Goal: Use online tool/utility: Utilize a website feature to perform a specific function

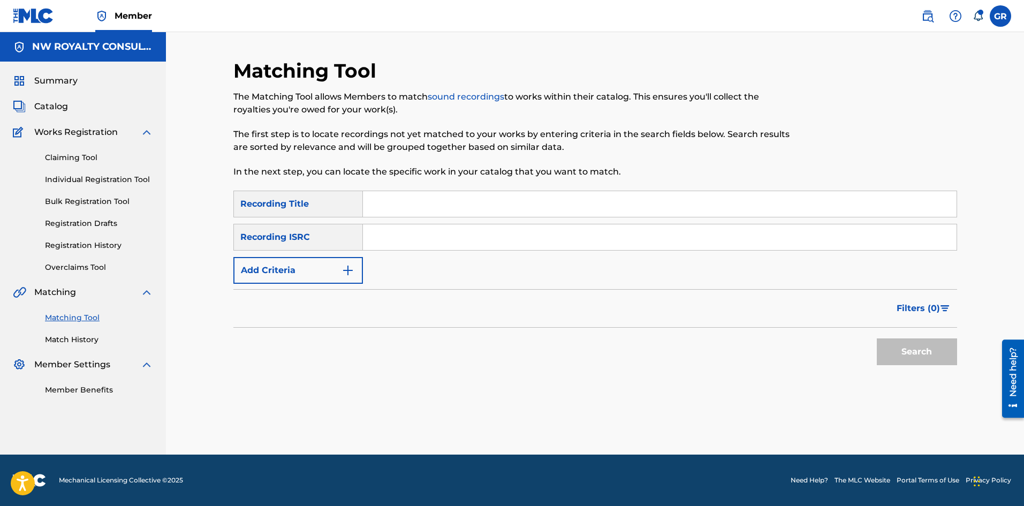
click at [393, 201] on input "Search Form" at bounding box center [660, 204] width 594 height 26
paste input "AMAZE MI"
type input "AMAZE MI"
click at [344, 272] on img "Search Form" at bounding box center [348, 270] width 13 height 13
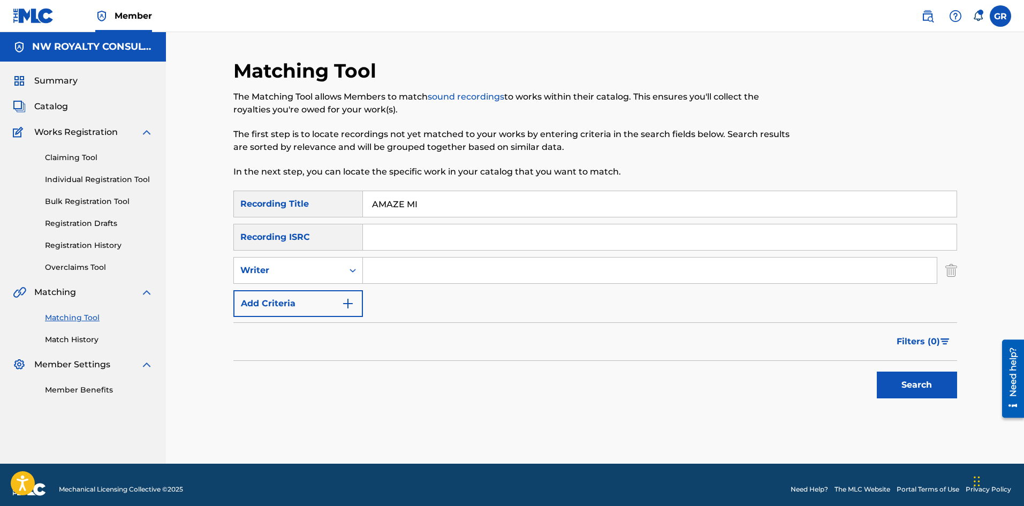
click at [344, 272] on div "Search Form" at bounding box center [352, 270] width 19 height 19
click at [306, 298] on div "Recording Artist" at bounding box center [298, 297] width 129 height 27
click at [388, 270] on input "Search Form" at bounding box center [650, 271] width 574 height 26
type input "RADIJAH"
click at [877, 372] on button "Search" at bounding box center [917, 385] width 80 height 27
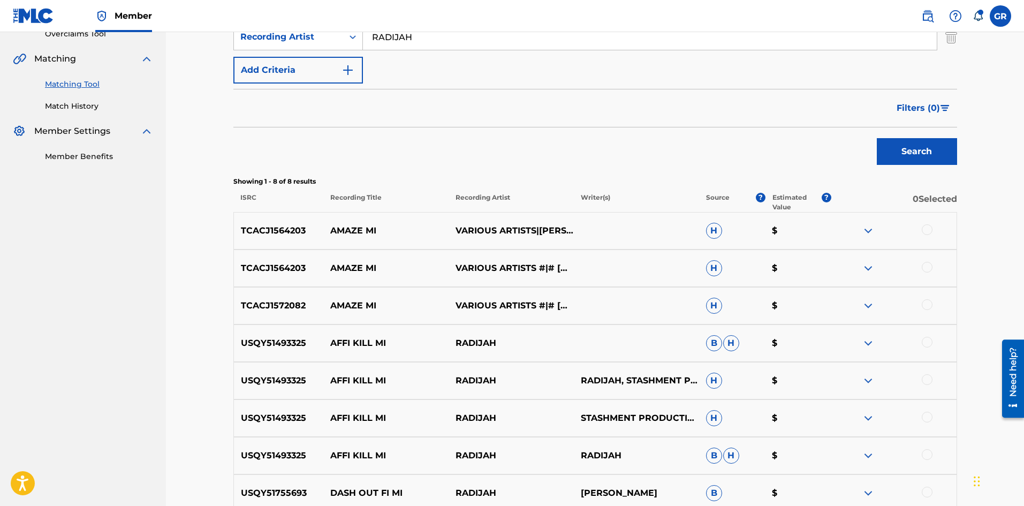
scroll to position [268, 0]
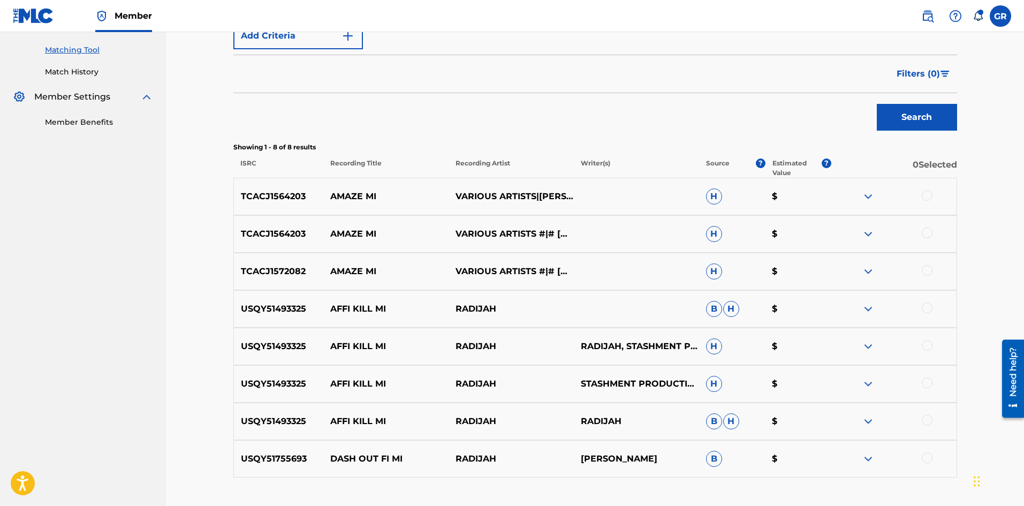
click at [928, 268] on div at bounding box center [927, 270] width 11 height 11
click at [928, 230] on div at bounding box center [927, 233] width 11 height 11
click at [929, 194] on div at bounding box center [927, 195] width 11 height 11
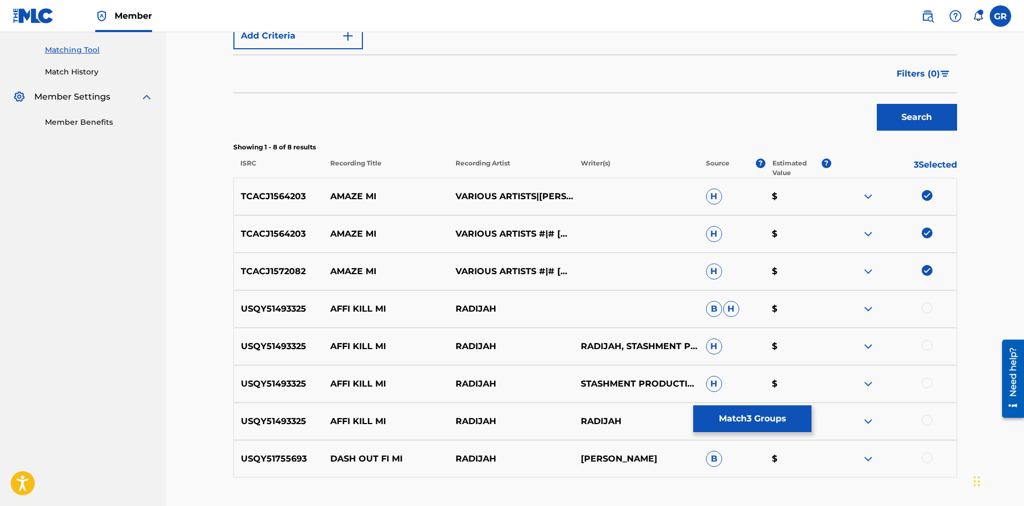
click at [259, 271] on p "TCACJ1572082" at bounding box center [279, 271] width 90 height 13
copy p "TCACJ1572082"
click at [282, 231] on p "TCACJ1564203" at bounding box center [279, 234] width 90 height 13
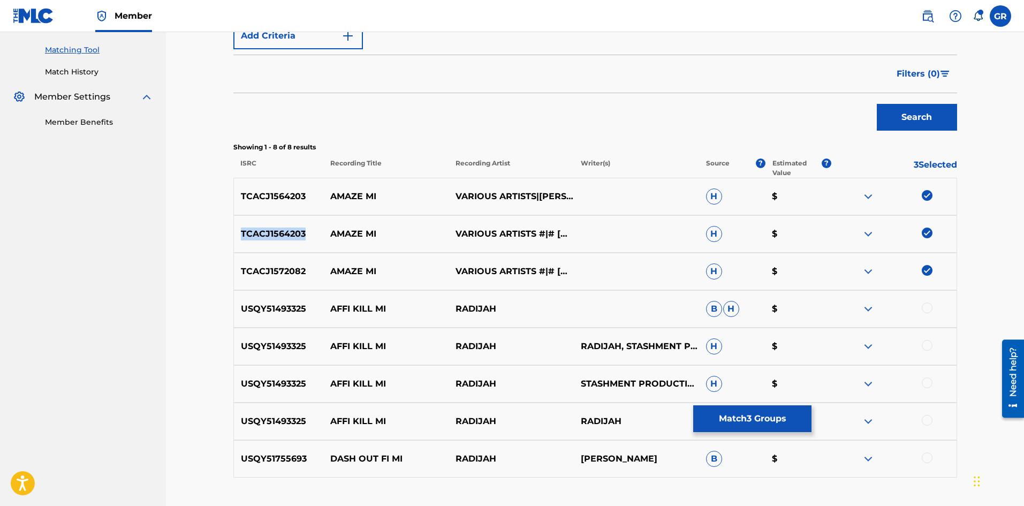
copy p "TCACJ1564203"
click at [196, 261] on div "Matching Tool The Matching Tool allows Members to match sound recordings to wor…" at bounding box center [595, 147] width 858 height 767
click at [751, 418] on button "Match 3 Groups" at bounding box center [753, 418] width 118 height 27
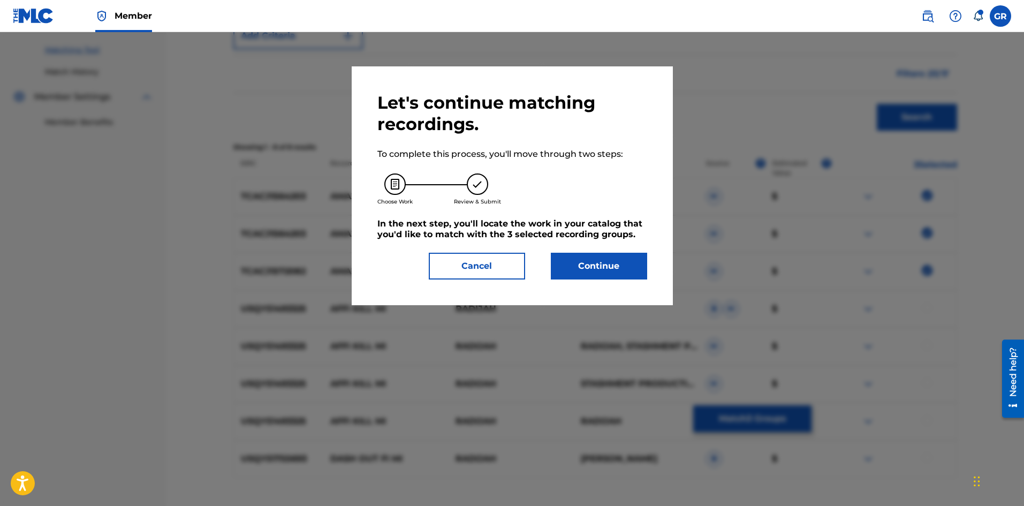
click at [613, 269] on button "Continue" at bounding box center [599, 266] width 96 height 27
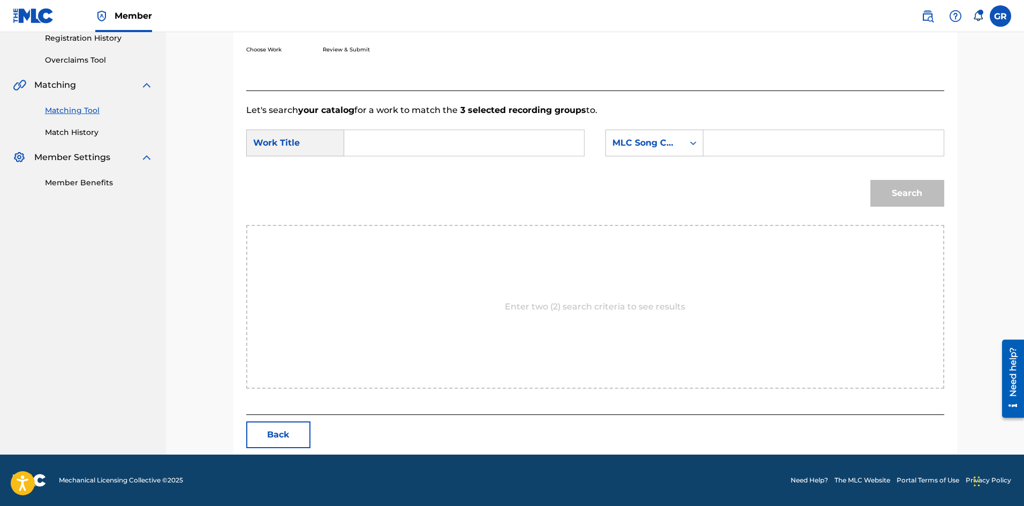
click at [733, 144] on input "Search Form" at bounding box center [824, 143] width 222 height 26
paste input "AV8QJZ"
type input "AV8QJZ"
click at [358, 144] on input "Search Form" at bounding box center [464, 143] width 222 height 26
paste input "AMAZE MI"
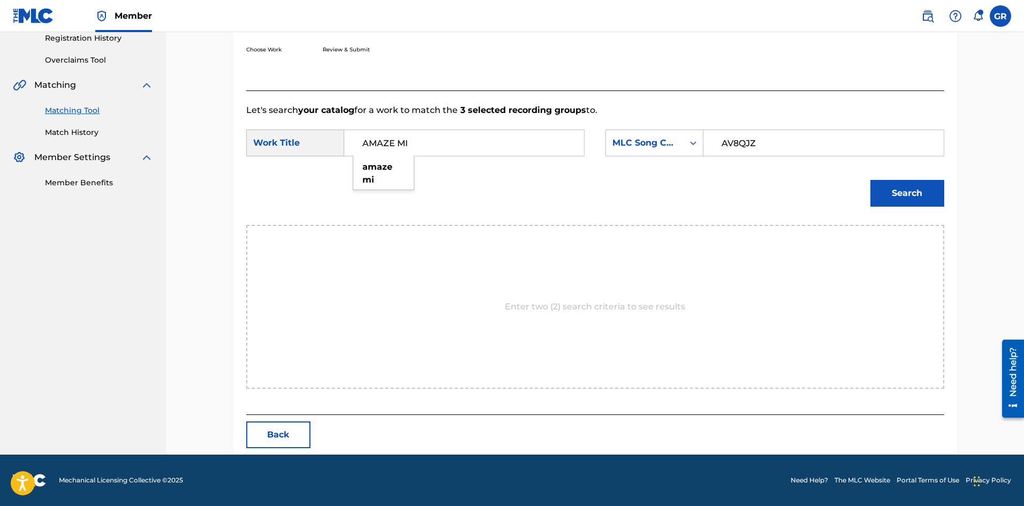
type input "AMAZE MI"
click at [918, 187] on button "Search" at bounding box center [908, 193] width 74 height 27
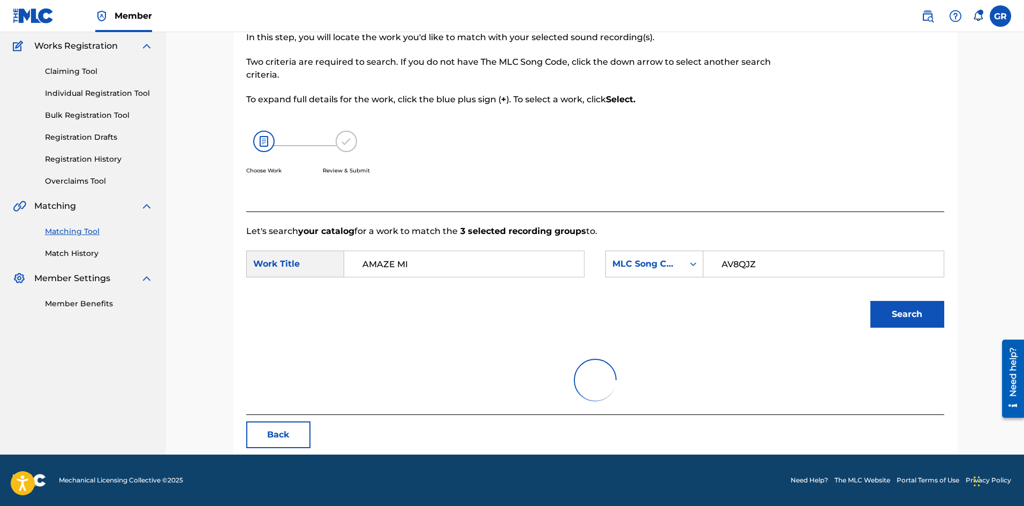
scroll to position [176, 0]
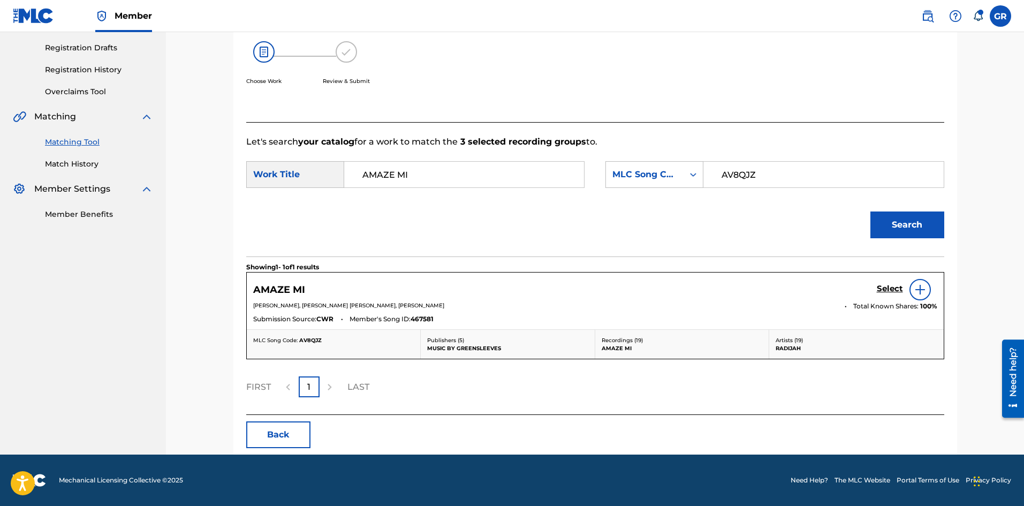
click at [887, 289] on h5 "Select" at bounding box center [890, 289] width 26 height 10
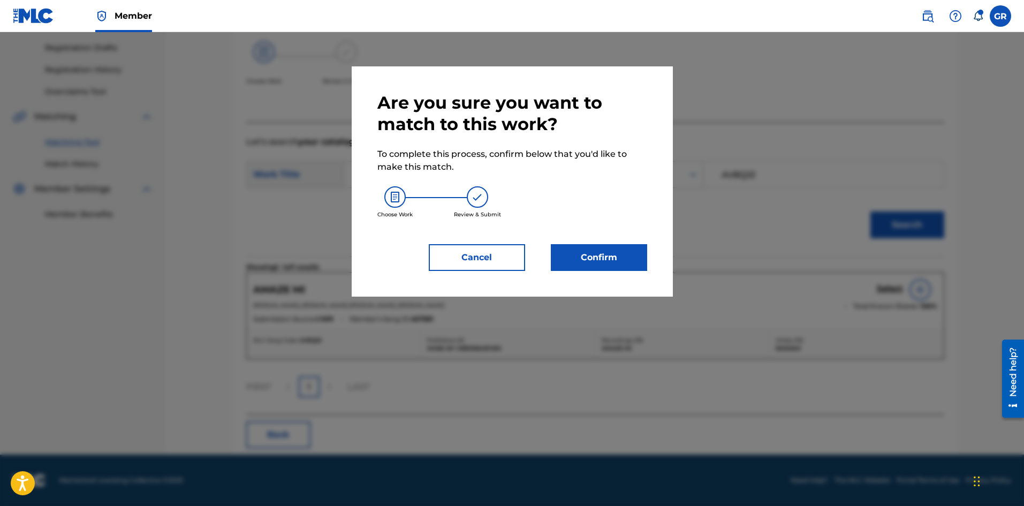
click at [620, 262] on button "Confirm" at bounding box center [599, 257] width 96 height 27
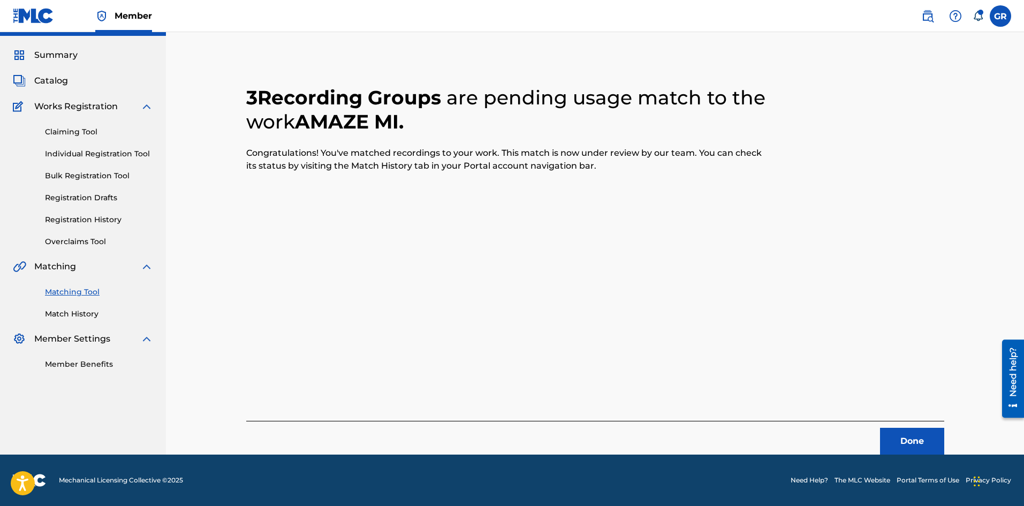
scroll to position [26, 0]
click at [902, 438] on button "Done" at bounding box center [912, 441] width 64 height 27
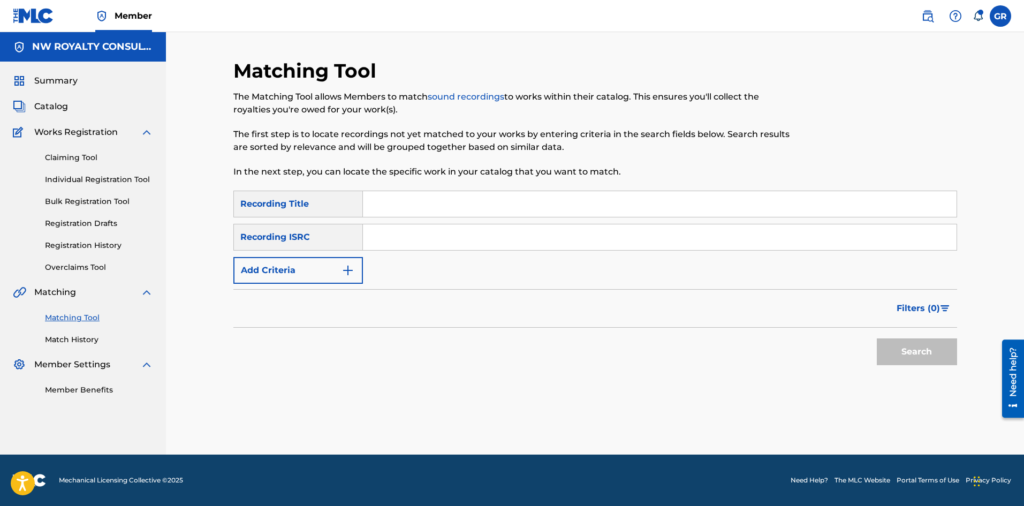
scroll to position [0, 0]
click at [318, 272] on button "Add Criteria" at bounding box center [298, 270] width 130 height 27
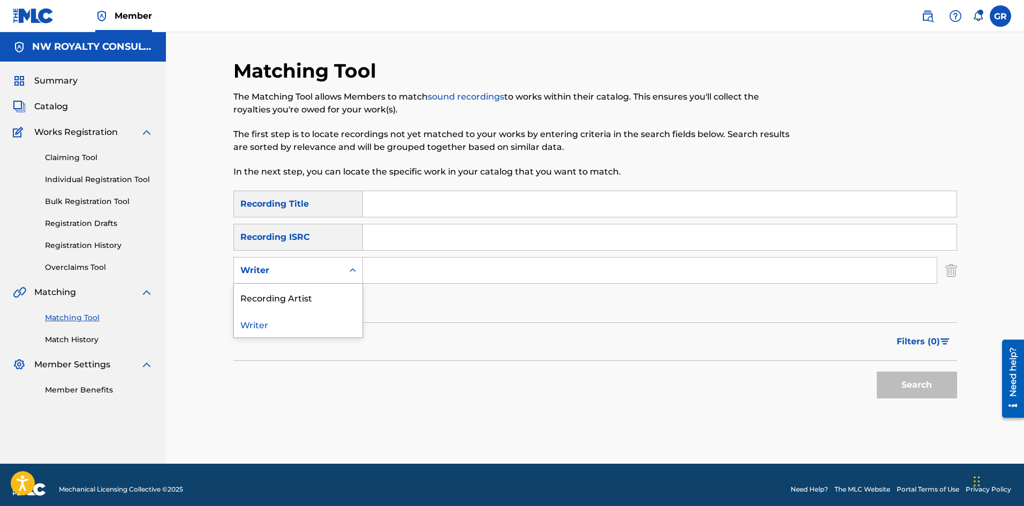
click at [318, 272] on div "Writer" at bounding box center [288, 270] width 96 height 13
click at [298, 298] on div "Recording Artist" at bounding box center [298, 297] width 129 height 27
paste input "RADIJAH"
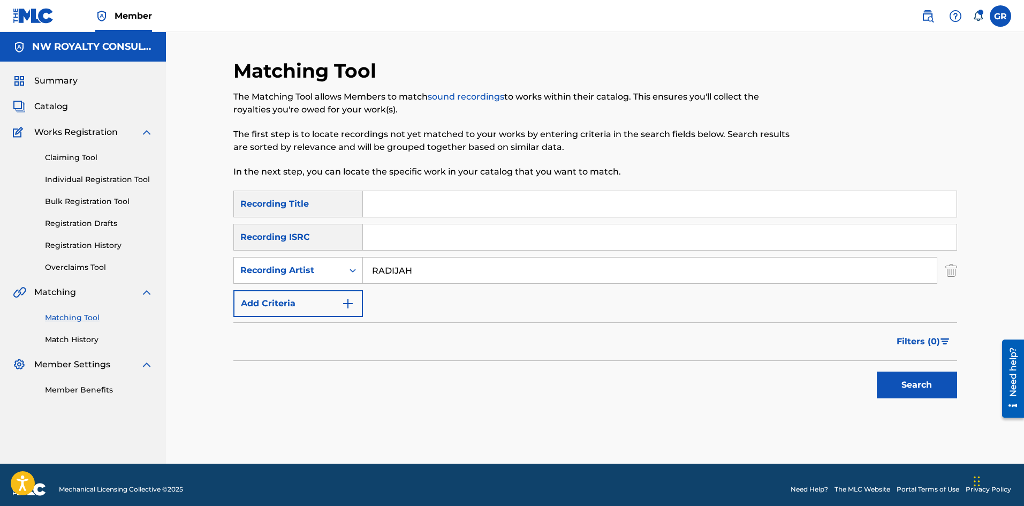
type input "RADIJAH"
click at [376, 202] on input "Search Form" at bounding box center [660, 204] width 594 height 26
type input "COVER ME"
click at [877, 372] on button "Search" at bounding box center [917, 385] width 80 height 27
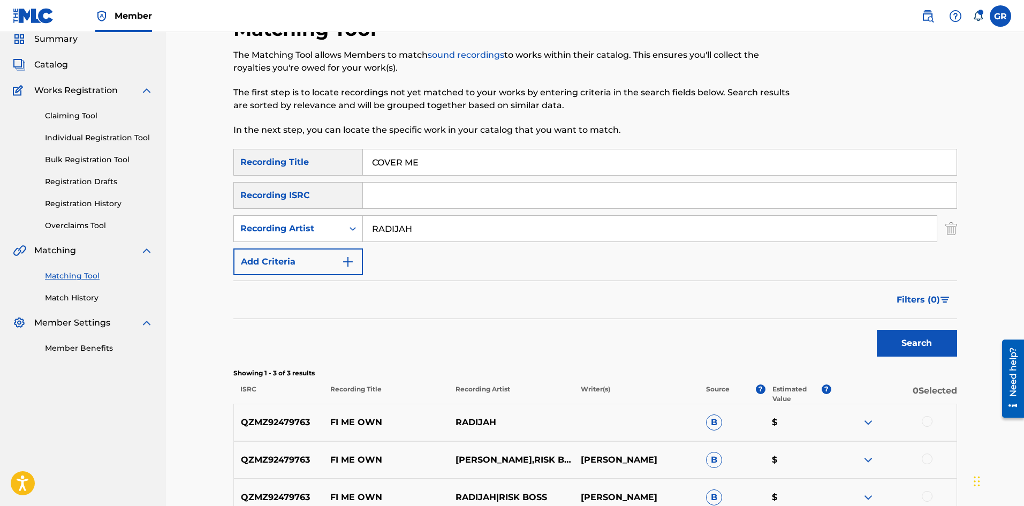
scroll to position [157, 0]
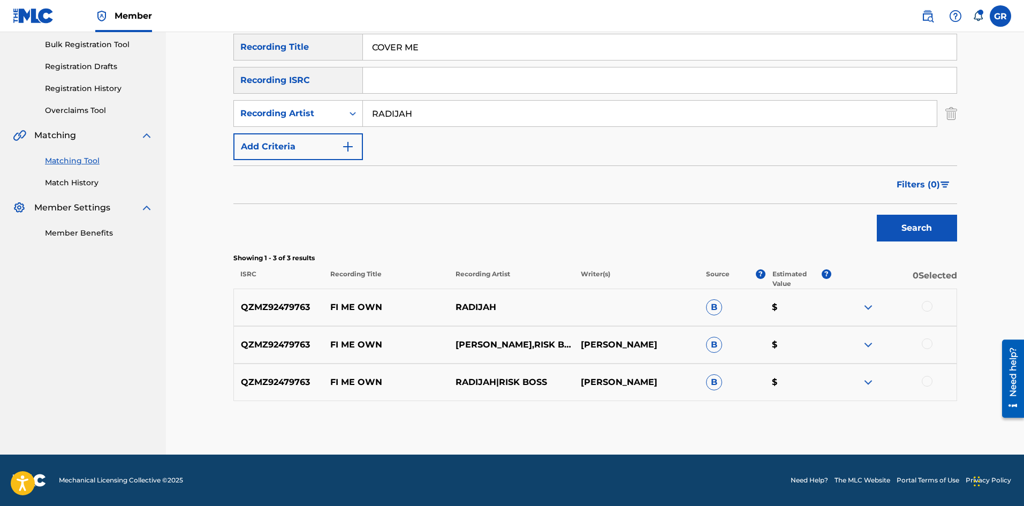
drag, startPoint x: 184, startPoint y: 241, endPoint x: 178, endPoint y: 242, distance: 6.5
click at [184, 241] on div "Matching Tool The Matching Tool allows Members to match sound recordings to wor…" at bounding box center [595, 164] width 858 height 579
click at [930, 381] on div at bounding box center [927, 381] width 11 height 11
click at [929, 344] on div at bounding box center [927, 343] width 11 height 11
click at [929, 303] on div at bounding box center [927, 306] width 11 height 11
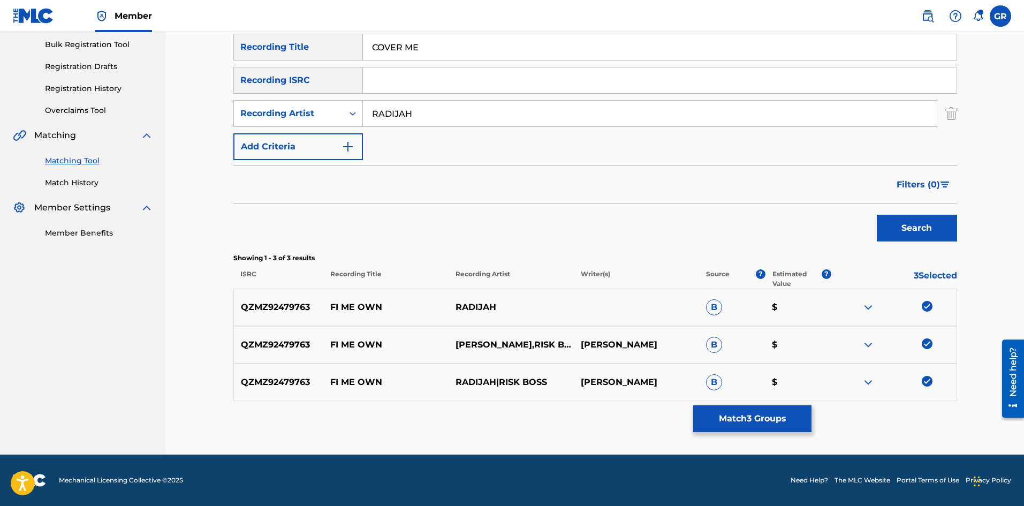
click at [782, 412] on button "Match 3 Groups" at bounding box center [753, 418] width 118 height 27
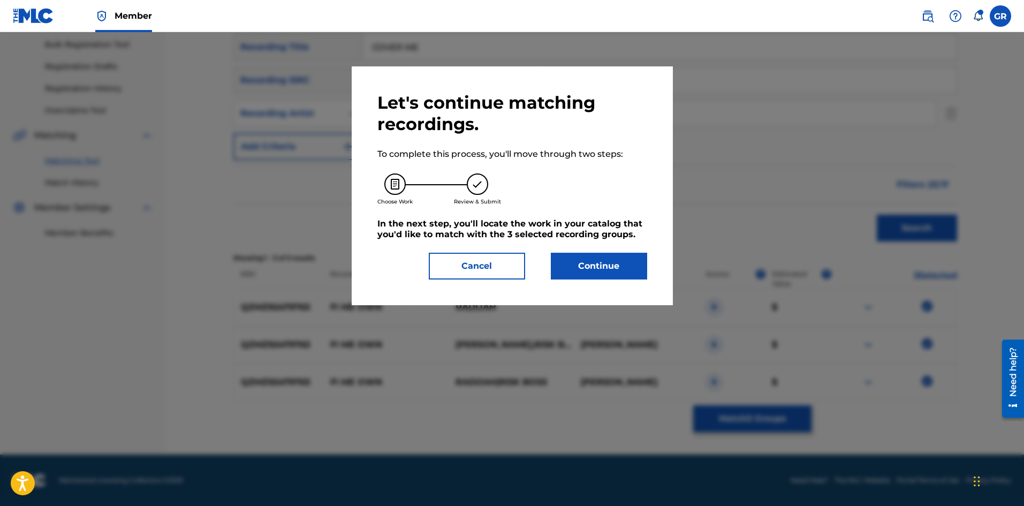
click at [600, 257] on button "Continue" at bounding box center [599, 266] width 96 height 27
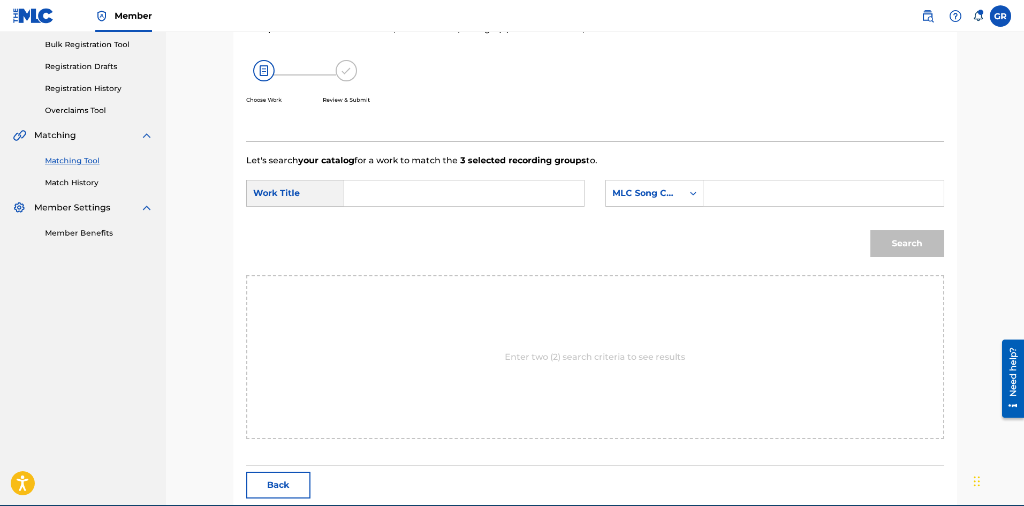
click at [367, 190] on input "Search Form" at bounding box center [464, 193] width 222 height 26
paste input "FI ME OWN"
type input "FI ME OWN"
click at [734, 193] on input "Search Form" at bounding box center [824, 193] width 222 height 26
paste input "FB4IZH"
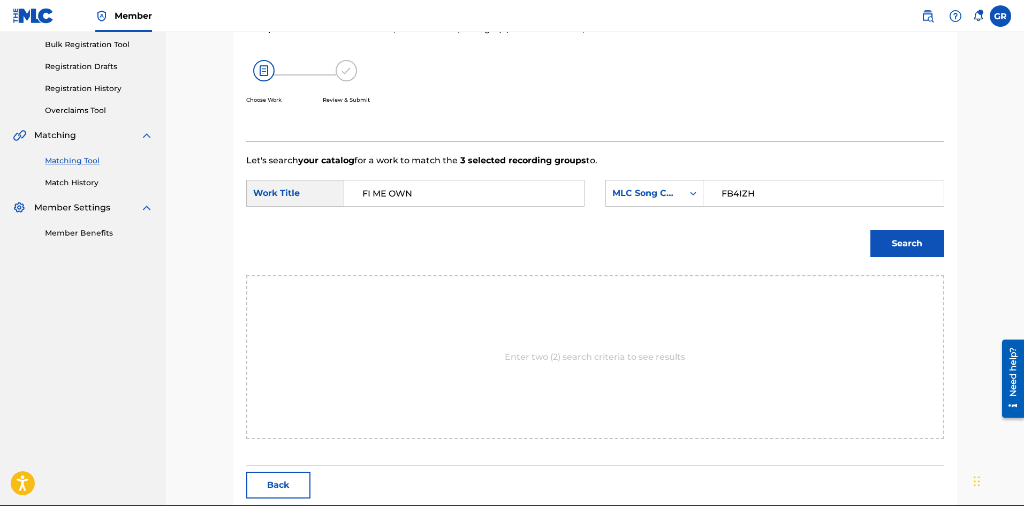
type input "FB4IZH"
click at [900, 239] on button "Search" at bounding box center [908, 243] width 74 height 27
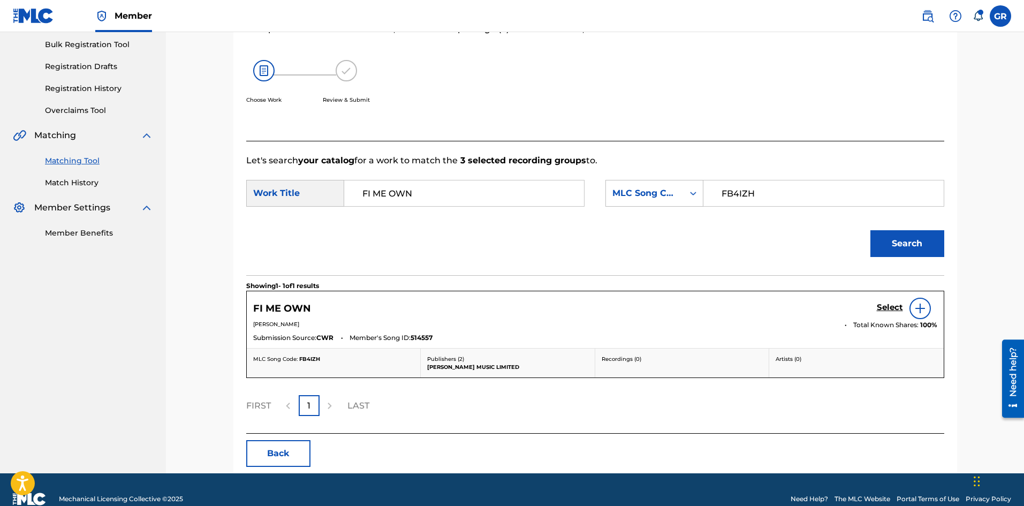
click at [894, 101] on div at bounding box center [864, 35] width 161 height 212
click at [890, 303] on h5 "Select" at bounding box center [890, 308] width 26 height 10
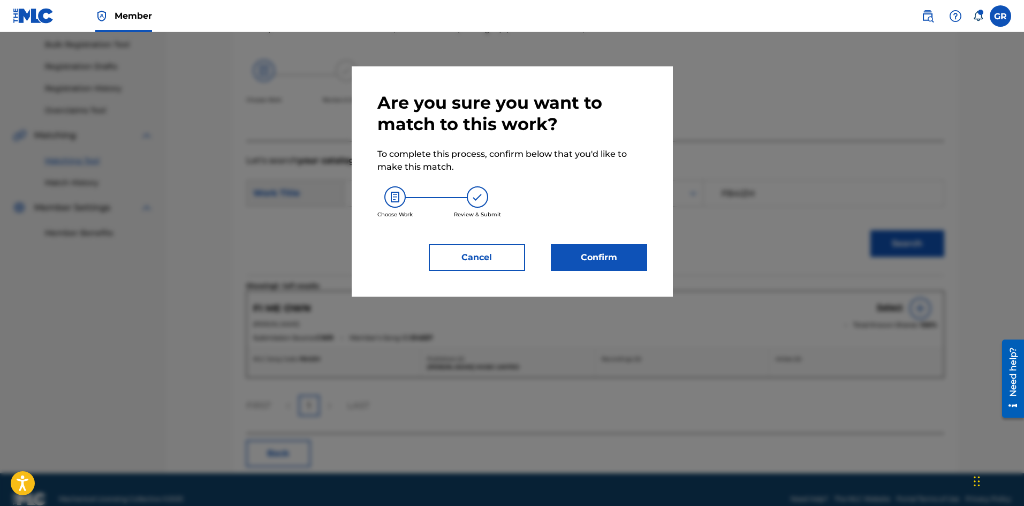
click at [613, 254] on button "Confirm" at bounding box center [599, 257] width 96 height 27
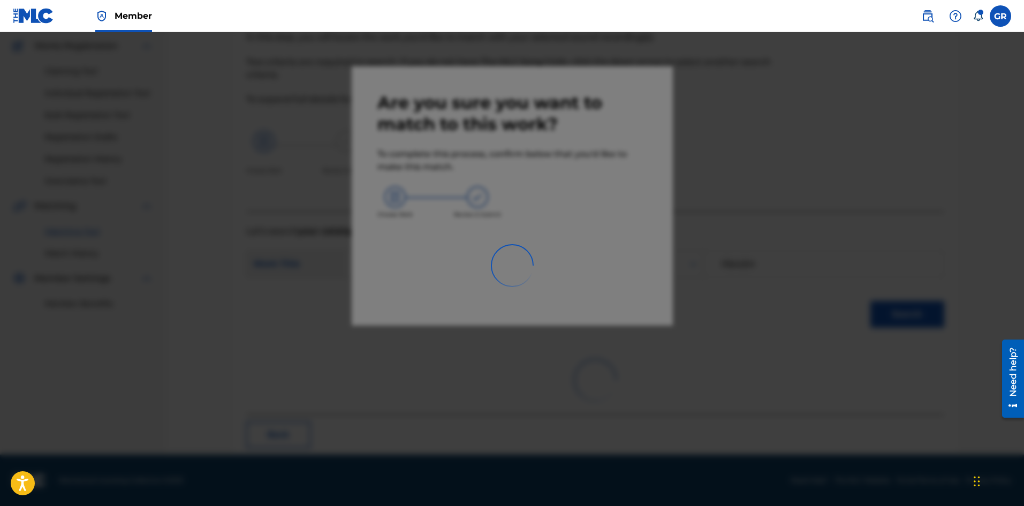
scroll to position [26, 0]
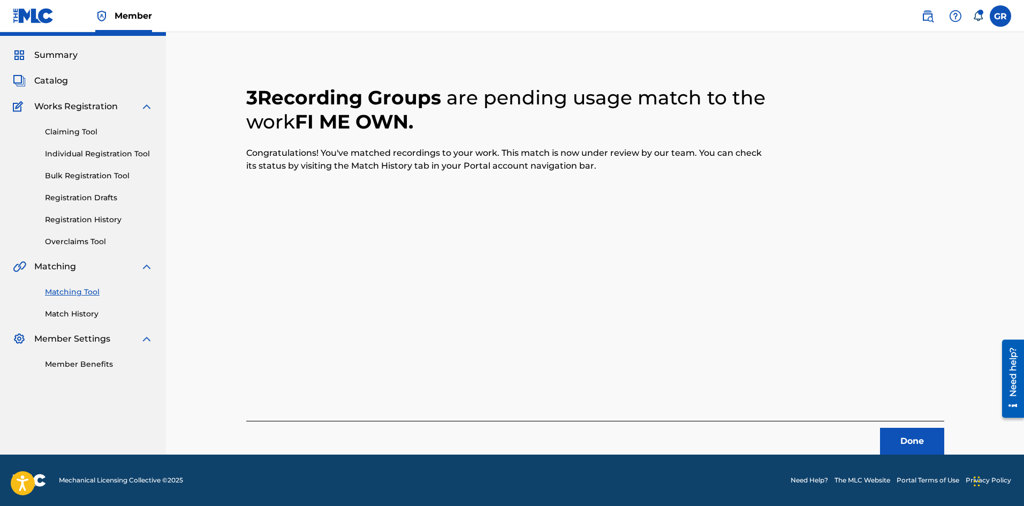
click at [923, 439] on button "Done" at bounding box center [912, 441] width 64 height 27
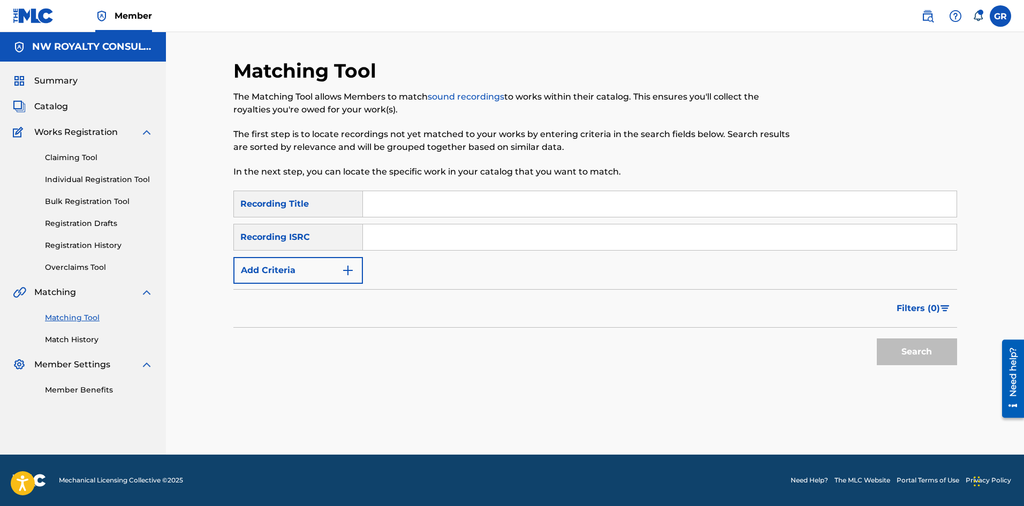
scroll to position [0, 0]
